Goal: Check status: Check status

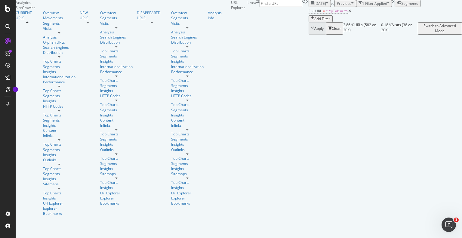
click at [326, 6] on div "button" at bounding box center [327, 3] width 2 height 5
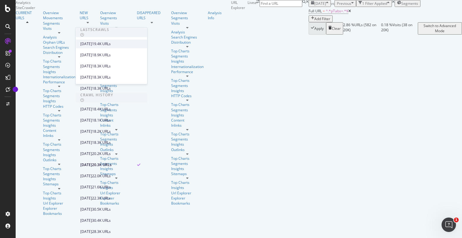
click at [92, 43] on div "[DATE]" at bounding box center [86, 43] width 12 height 5
